Goal: Find specific fact: Find specific fact

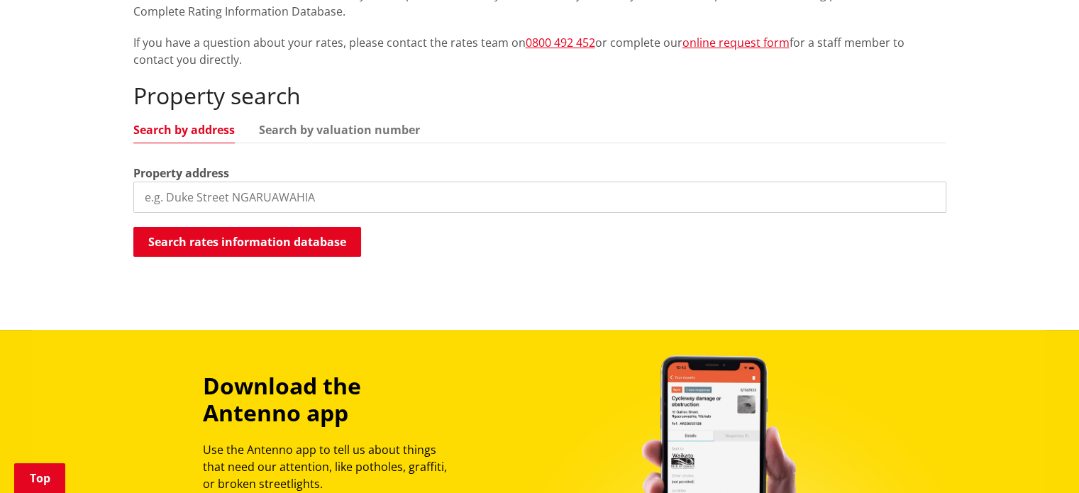
scroll to position [392, 0]
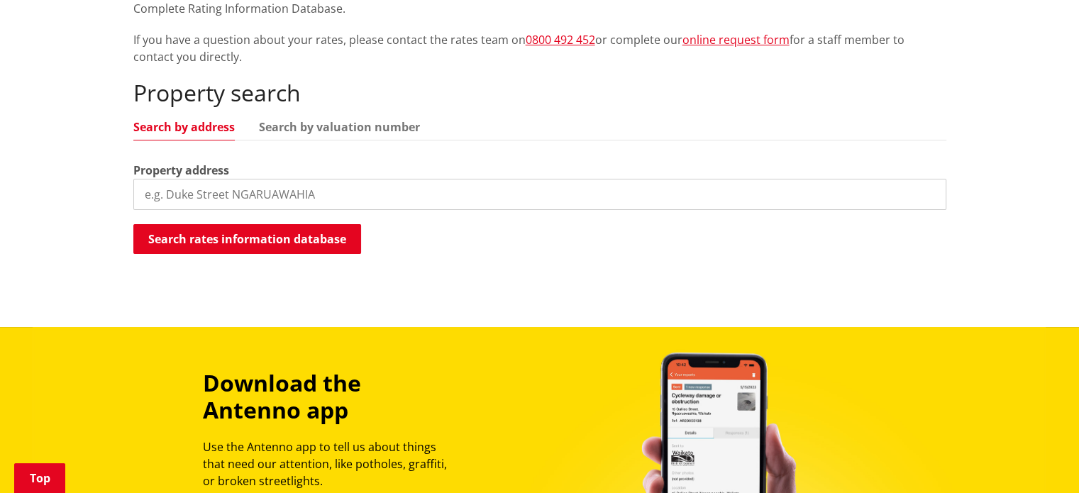
click at [363, 201] on input "search" at bounding box center [539, 194] width 813 height 31
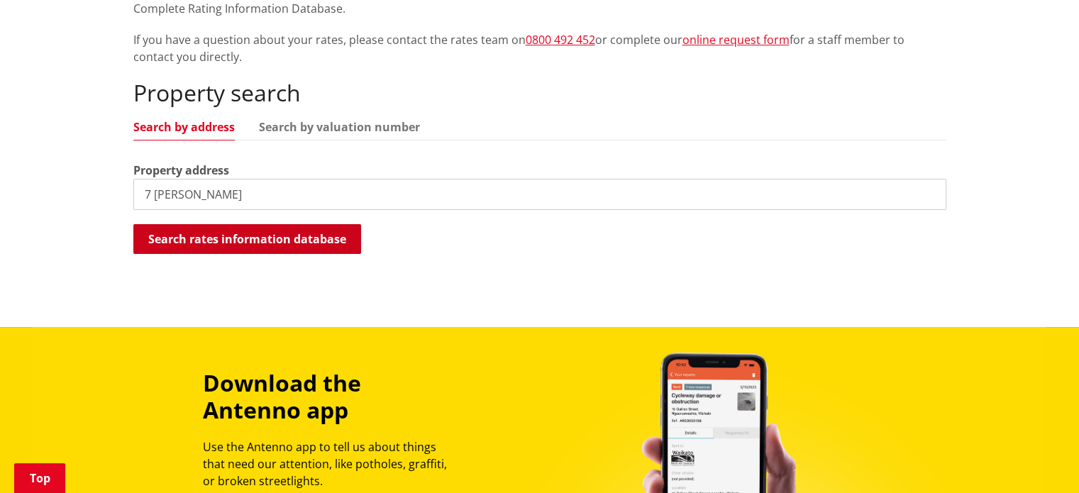
type input "7 [PERSON_NAME]"
click at [303, 239] on button "Search rates information database" at bounding box center [247, 239] width 228 height 30
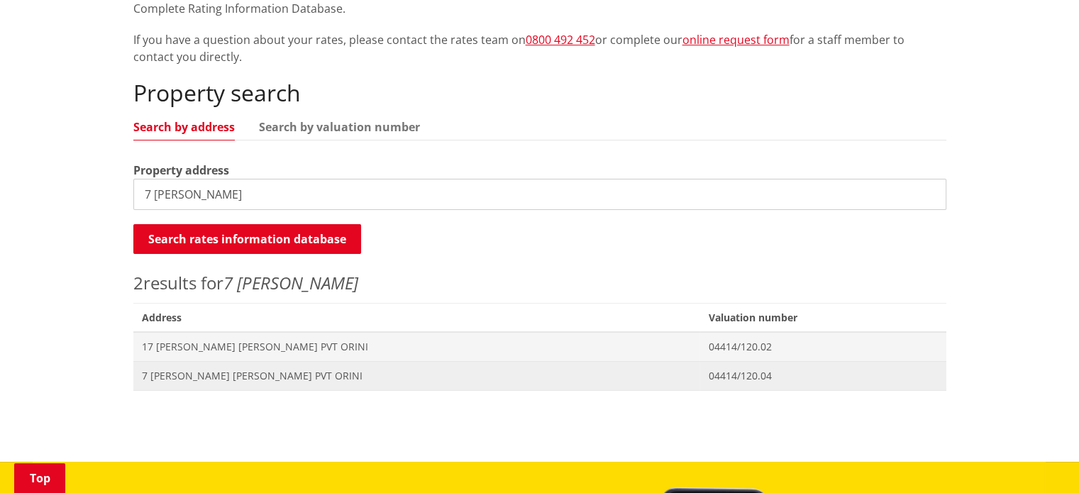
click at [265, 375] on span "7 [PERSON_NAME] [PERSON_NAME] PVT ORINI" at bounding box center [417, 376] width 550 height 14
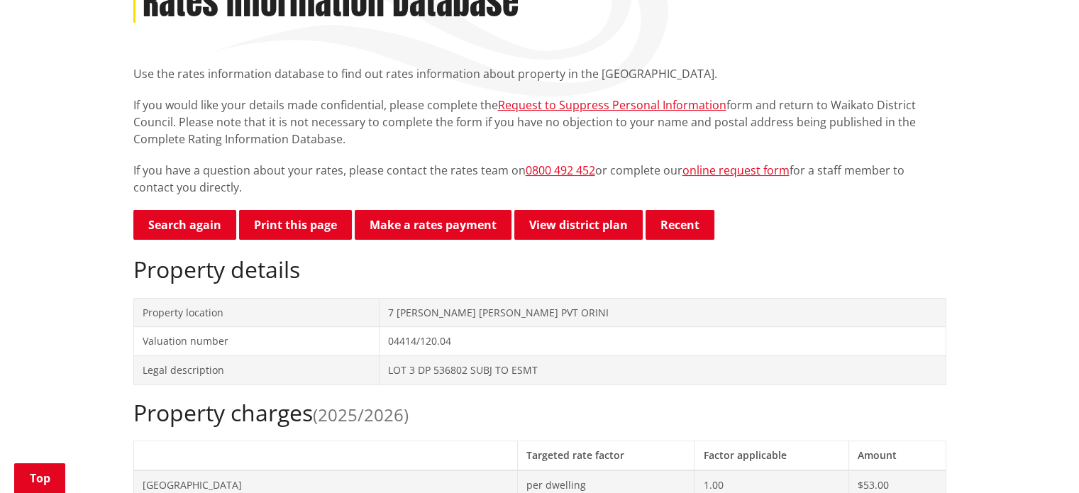
scroll to position [281, 0]
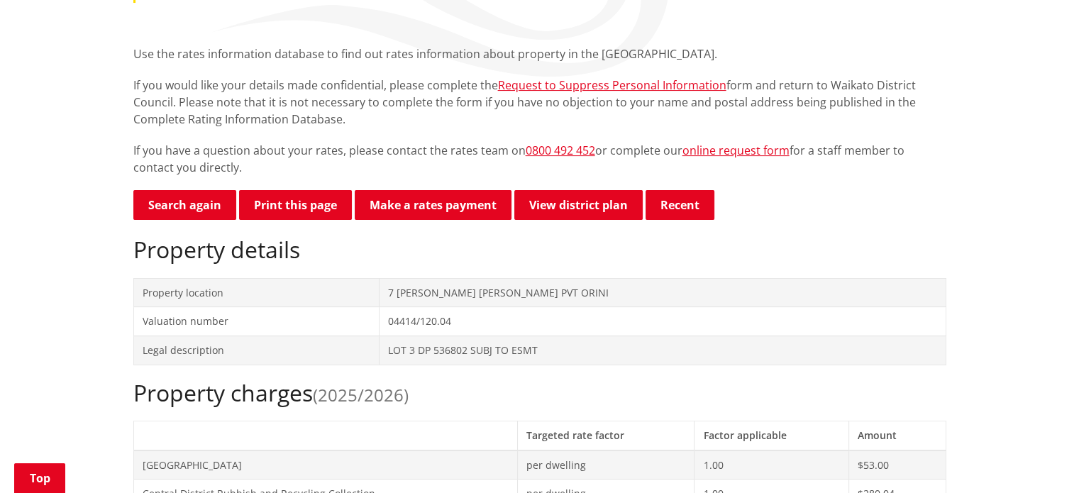
drag, startPoint x: 287, startPoint y: 207, endPoint x: 863, endPoint y: 408, distance: 610.5
click at [287, 207] on button "Print this page" at bounding box center [295, 205] width 113 height 30
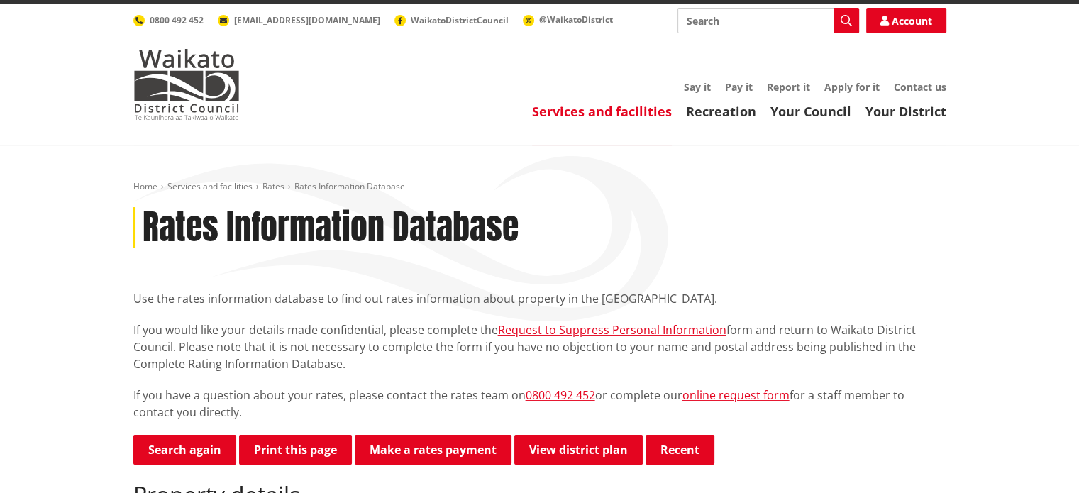
scroll to position [0, 0]
